Goal: Task Accomplishment & Management: Use online tool/utility

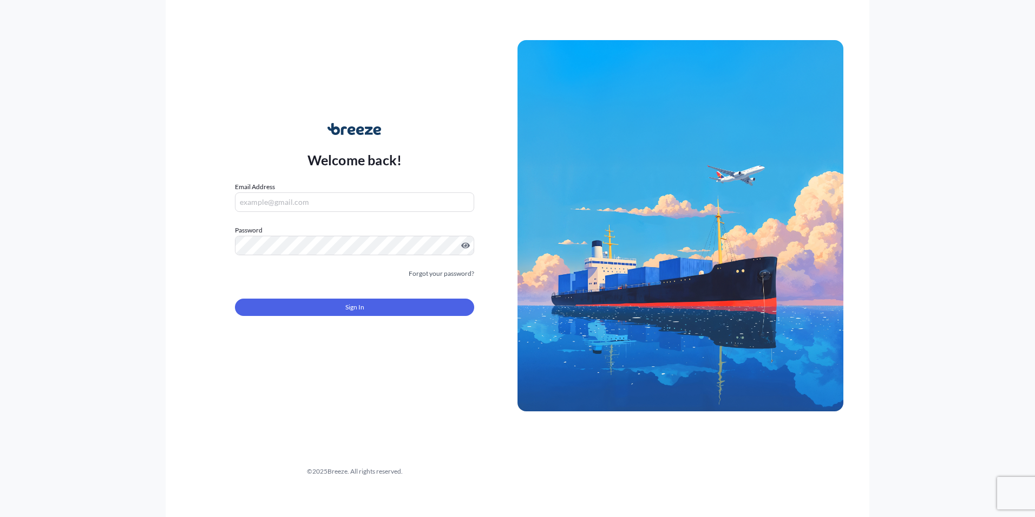
type input "[PERSON_NAME][EMAIL_ADDRESS][DOMAIN_NAME]"
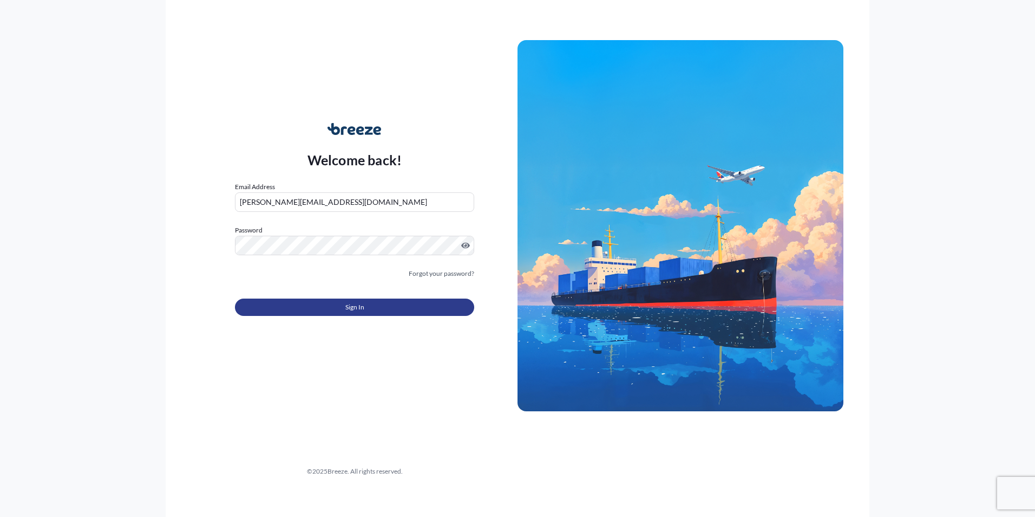
click at [274, 309] on button "Sign In" at bounding box center [354, 306] width 239 height 17
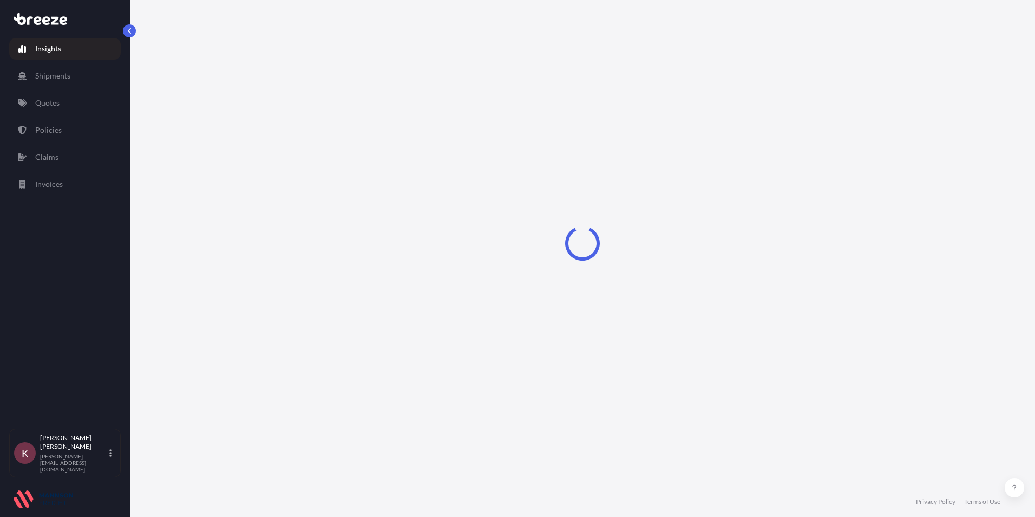
select select "2025"
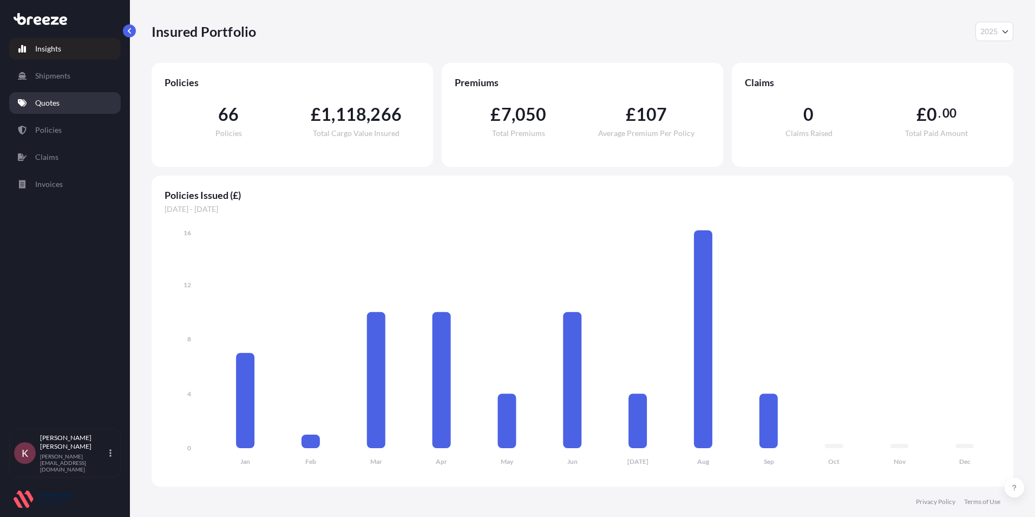
click at [46, 103] on p "Quotes" at bounding box center [47, 102] width 24 height 11
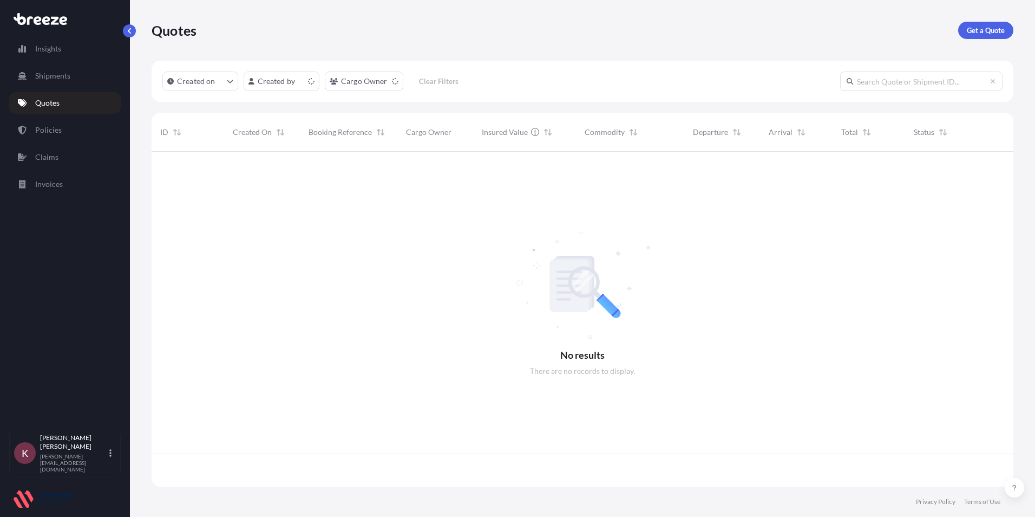
scroll to position [332, 854]
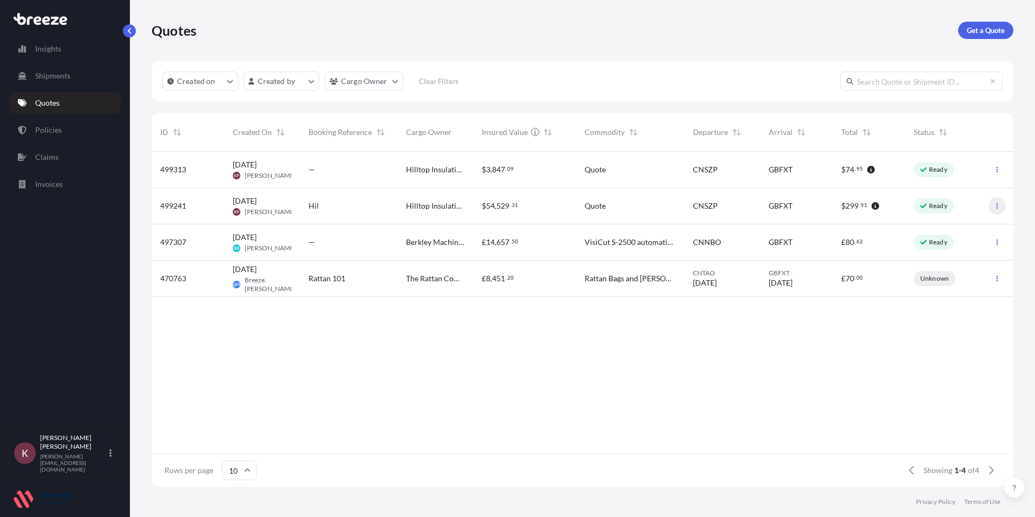
click at [996, 204] on icon "button" at bounding box center [997, 206] width 6 height 6
click at [941, 209] on p "Edit quote" at bounding box center [945, 208] width 35 height 11
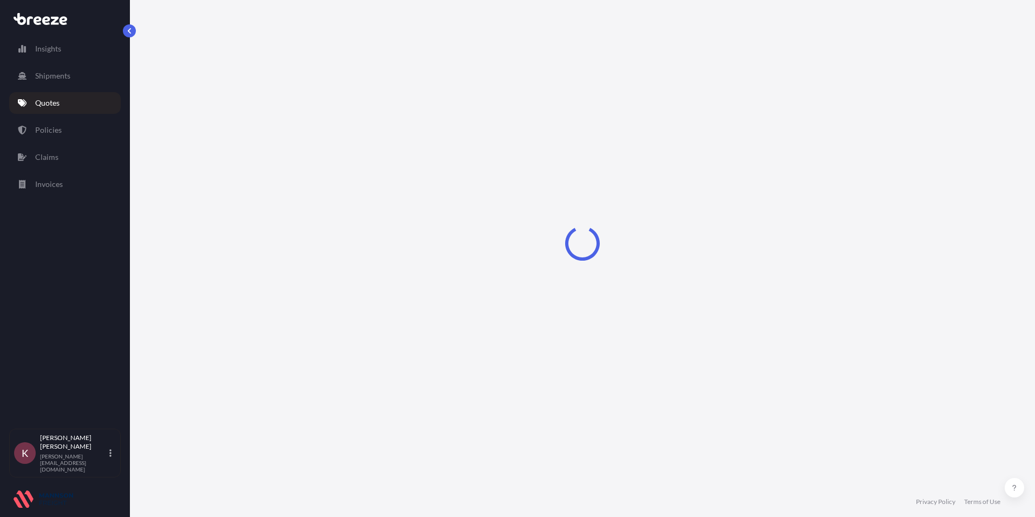
select select "Road"
select select "Sea"
select select "Road"
select select "1"
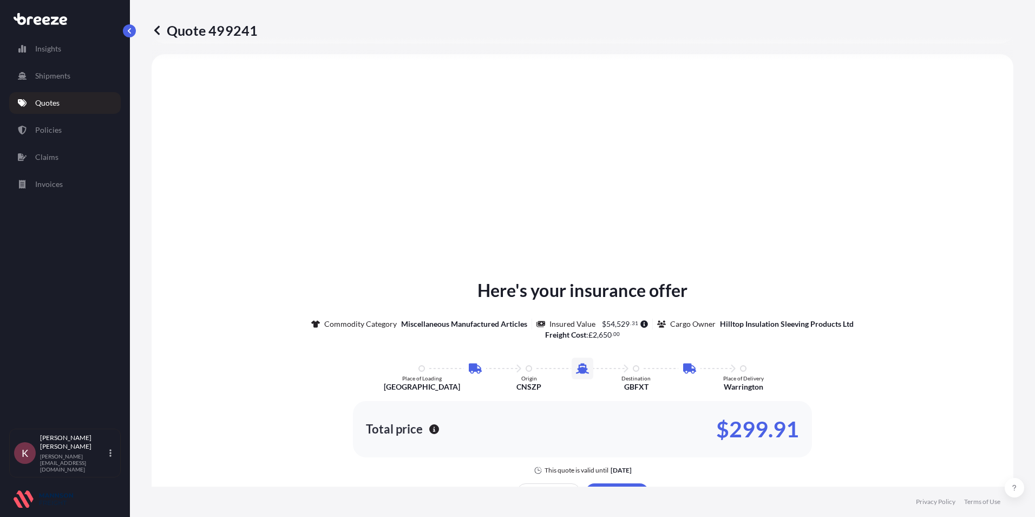
select select "31421"
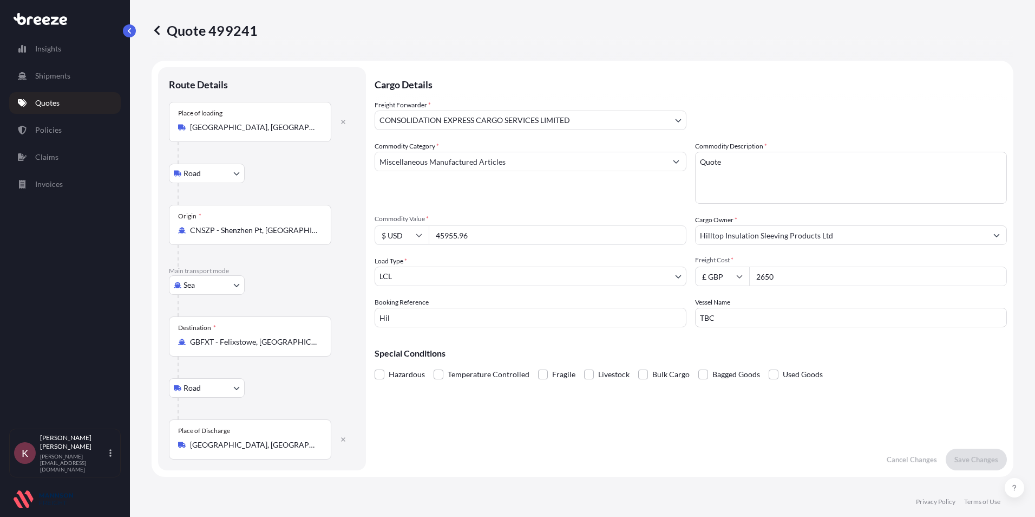
drag, startPoint x: 483, startPoint y: 233, endPoint x: 412, endPoint y: 236, distance: 71.5
click at [412, 236] on div "$ USD 45955.96" at bounding box center [531, 234] width 312 height 19
type input "5925.80"
drag, startPoint x: 780, startPoint y: 275, endPoint x: 746, endPoint y: 285, distance: 36.0
click at [752, 284] on input "2650" at bounding box center [878, 275] width 258 height 19
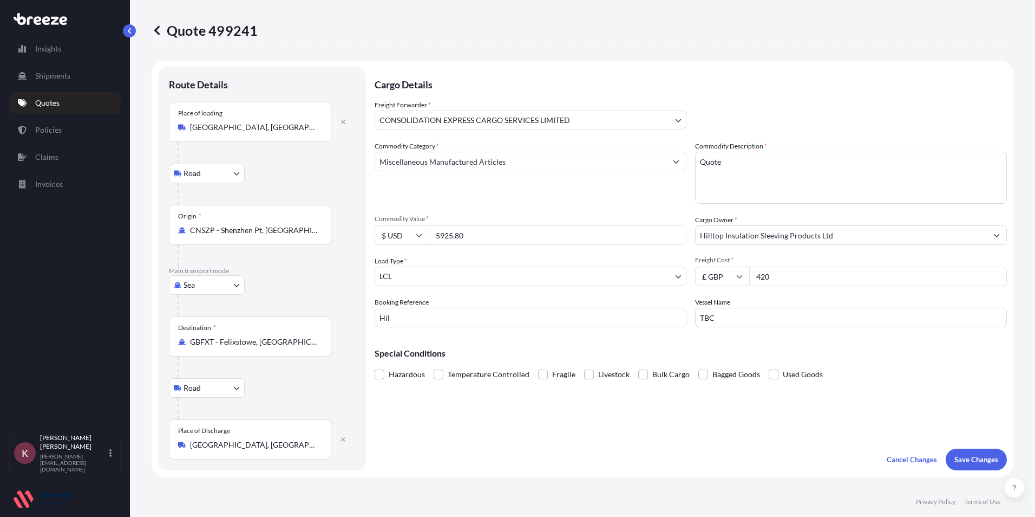
type input "420"
click at [946, 448] on button "Save Changes" at bounding box center [976, 459] width 61 height 22
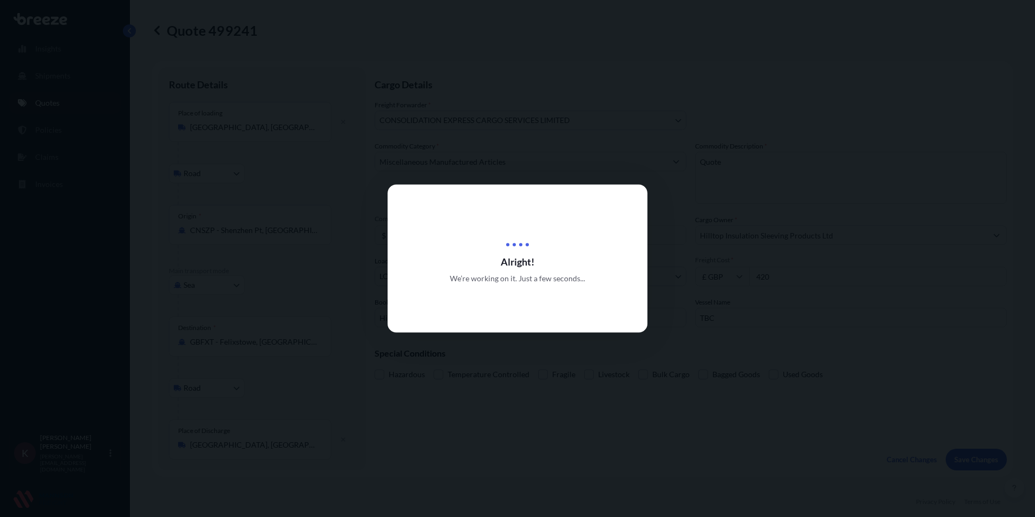
type input "[STREET_ADDRESS]"
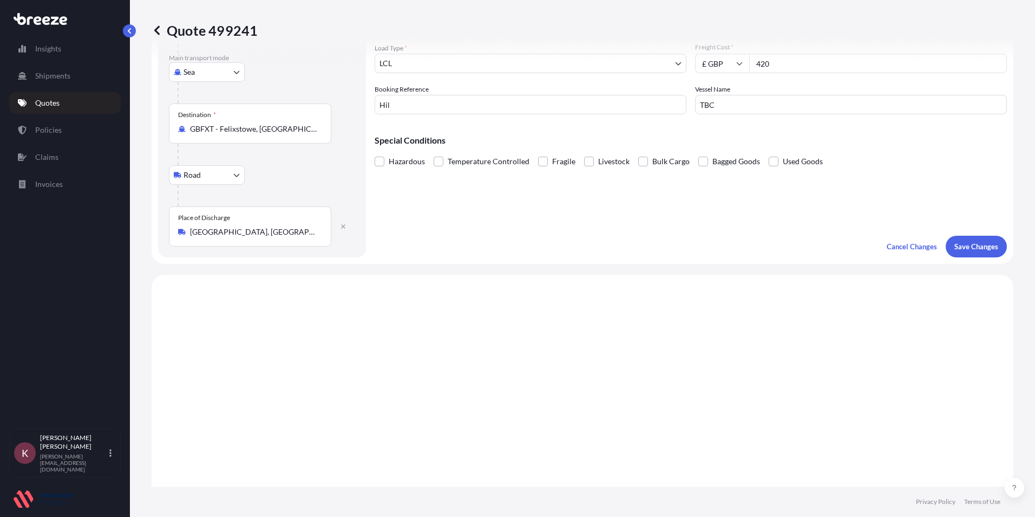
scroll to position [433, 0]
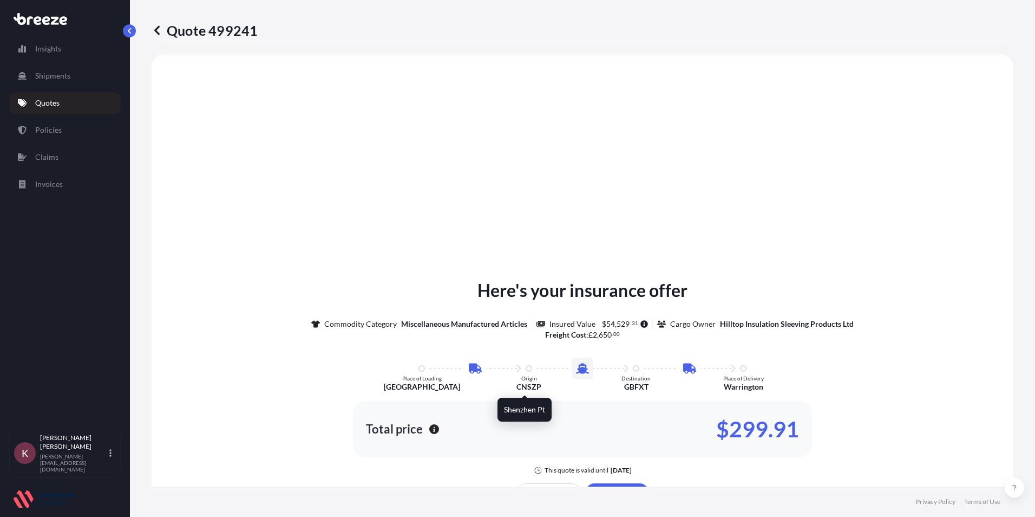
select select "Road"
select select "Sea"
select select "Road"
select select "31421"
select select "1"
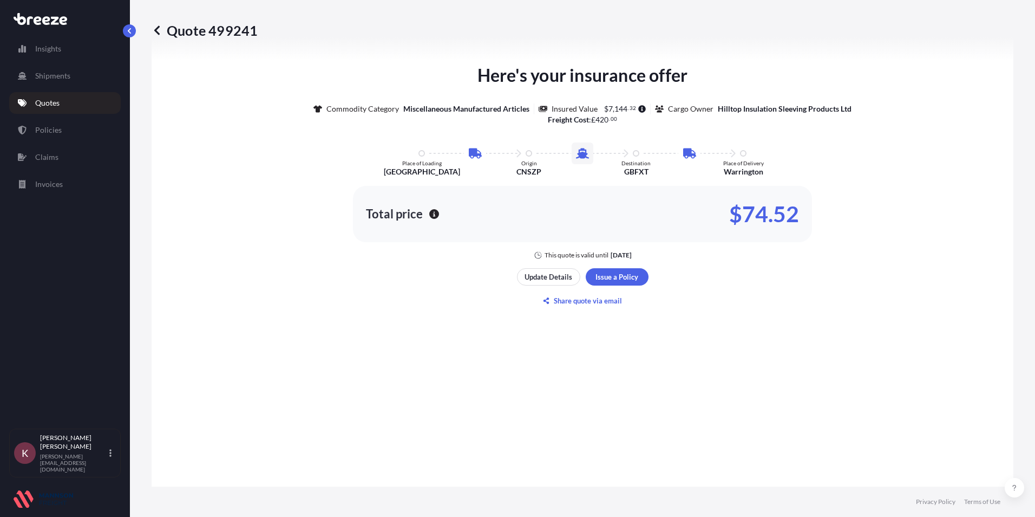
scroll to position [650, 0]
